Goal: Information Seeking & Learning: Learn about a topic

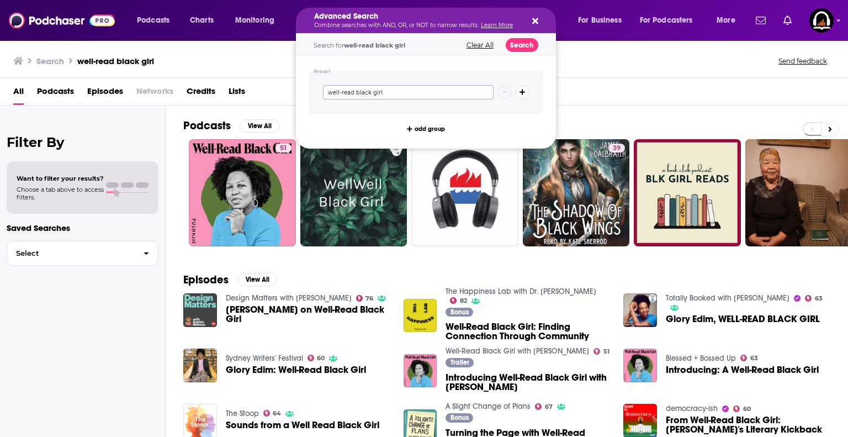
drag, startPoint x: 399, startPoint y: 89, endPoint x: 261, endPoint y: 84, distance: 138.1
click at [261, 84] on div "Podcasts Charts Monitoring Advanced Search Combine searches with AND, OR, or NO…" at bounding box center [424, 218] width 848 height 437
type input "dare to lead"
click at [513, 49] on button "Search" at bounding box center [522, 45] width 33 height 14
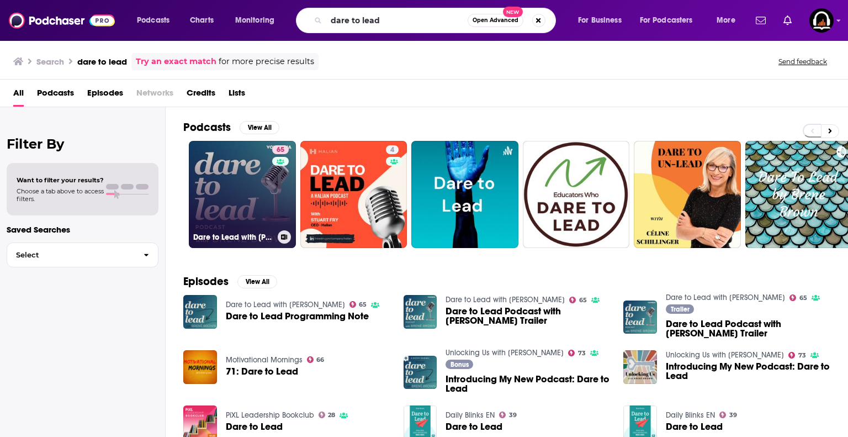
click at [251, 224] on link "65 Dare to Lead with [PERSON_NAME]" at bounding box center [242, 194] width 107 height 107
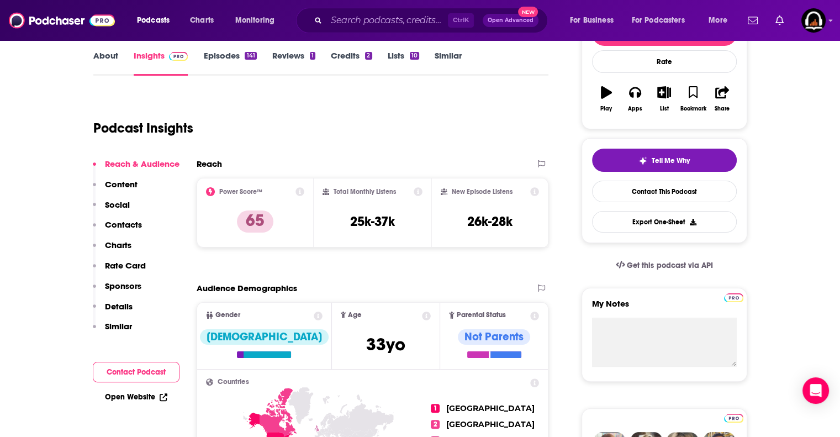
scroll to position [161, 0]
